Goal: Task Accomplishment & Management: Use online tool/utility

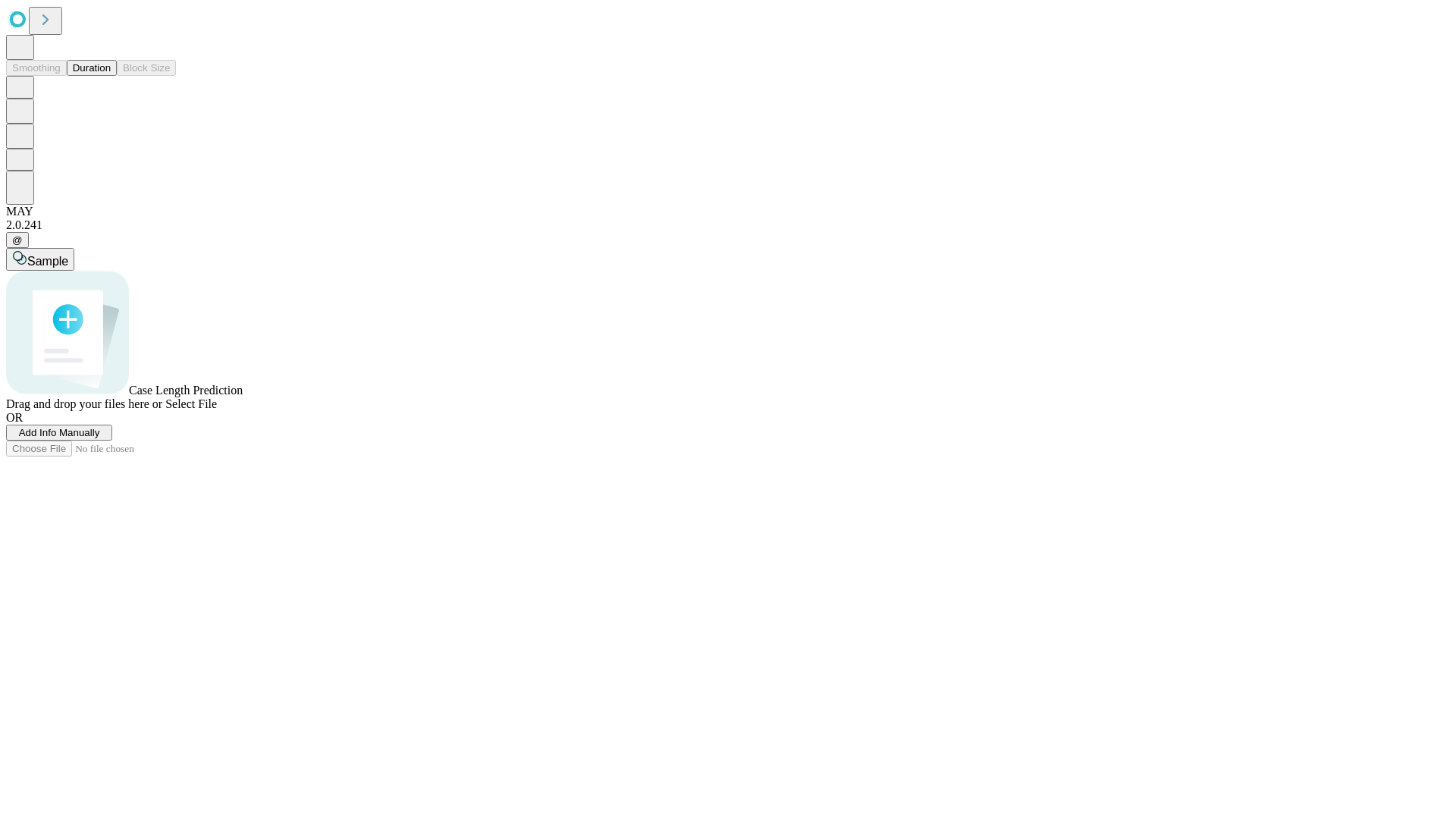
click at [111, 76] on button "Duration" at bounding box center [92, 67] width 50 height 16
click at [100, 438] on span "Add Info Manually" at bounding box center [59, 432] width 81 height 12
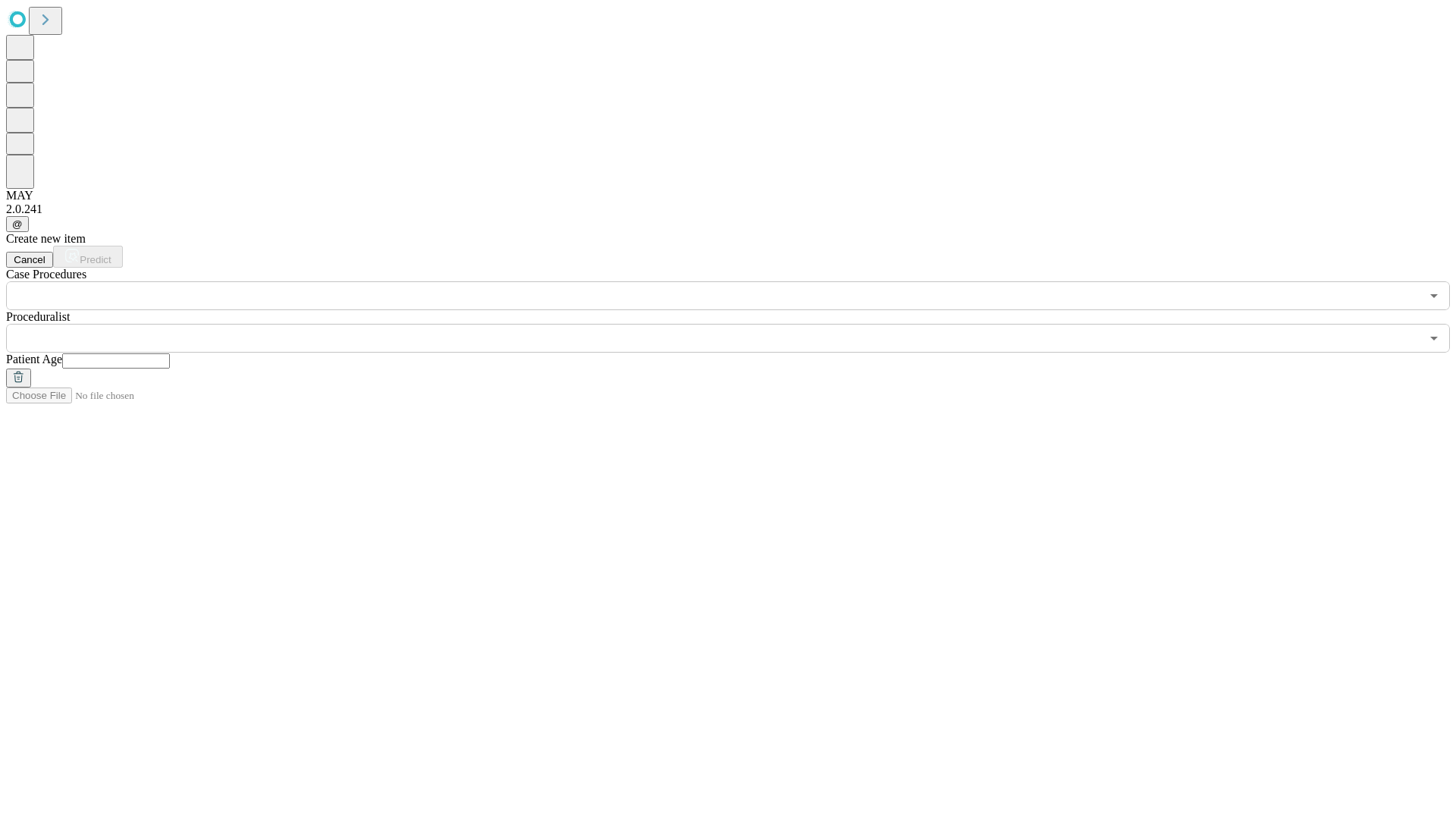
click at [170, 353] on input "text" at bounding box center [116, 361] width 108 height 15
type input "**"
